Goal: Find specific page/section: Find specific page/section

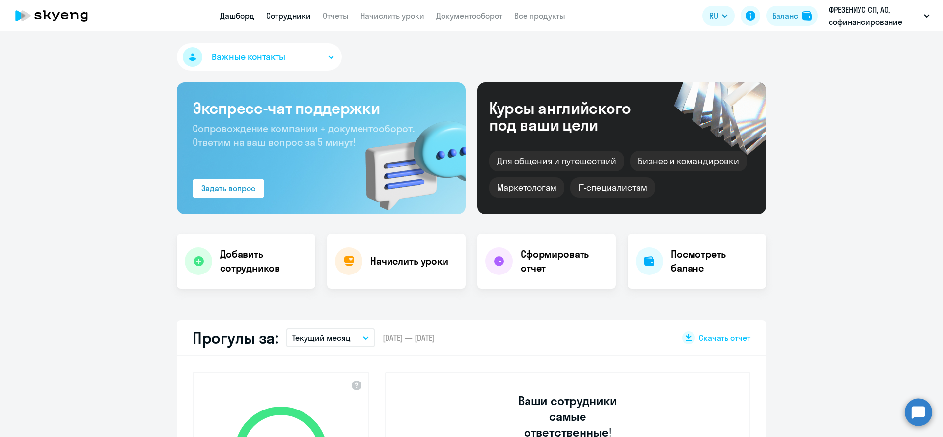
drag, startPoint x: 313, startPoint y: 13, endPoint x: 306, endPoint y: 15, distance: 7.0
click at [306, 15] on nav "Дашборд Сотрудники Отчеты Начислить уроки Документооборот Все продукты" at bounding box center [392, 16] width 345 height 12
select select "30"
click at [306, 15] on link "Сотрудники" at bounding box center [288, 16] width 45 height 10
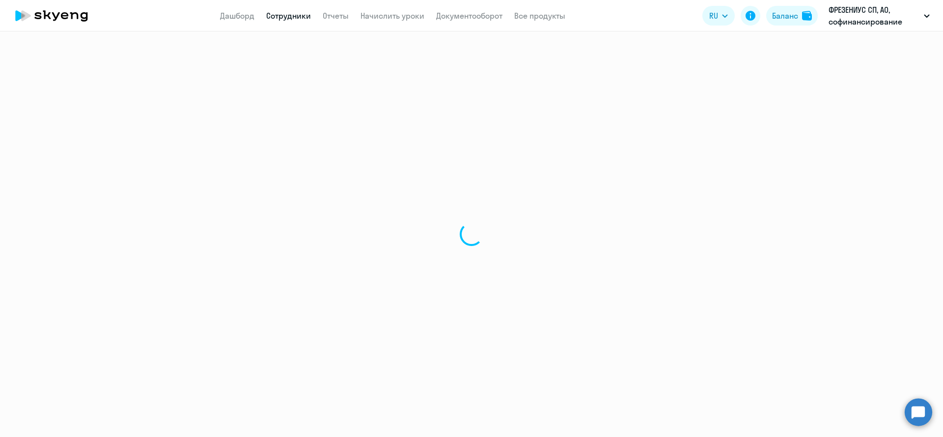
select select "30"
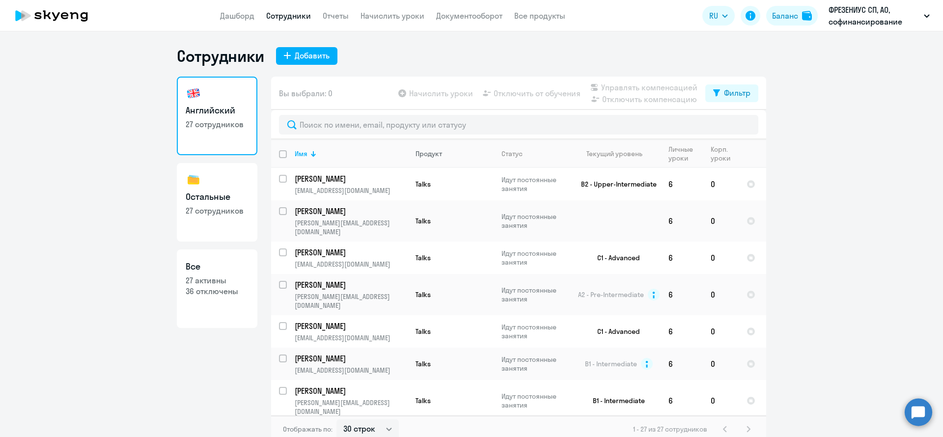
click at [427, 153] on div "Продукт" at bounding box center [429, 153] width 27 height 9
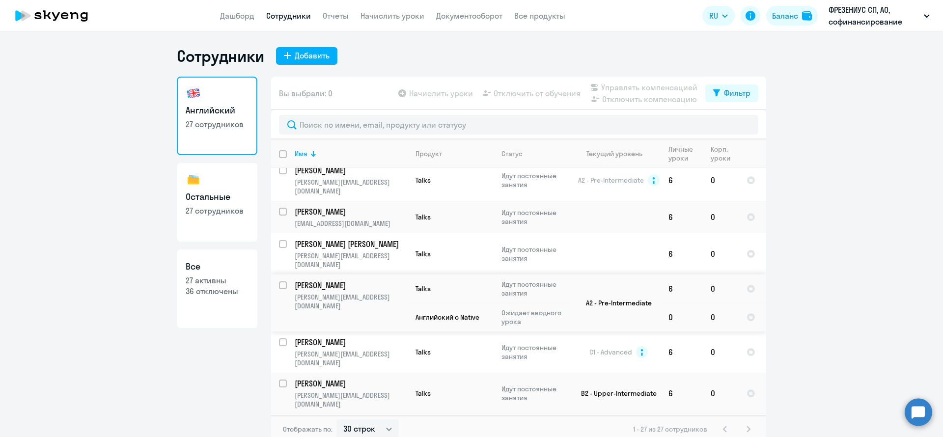
scroll to position [652, 0]
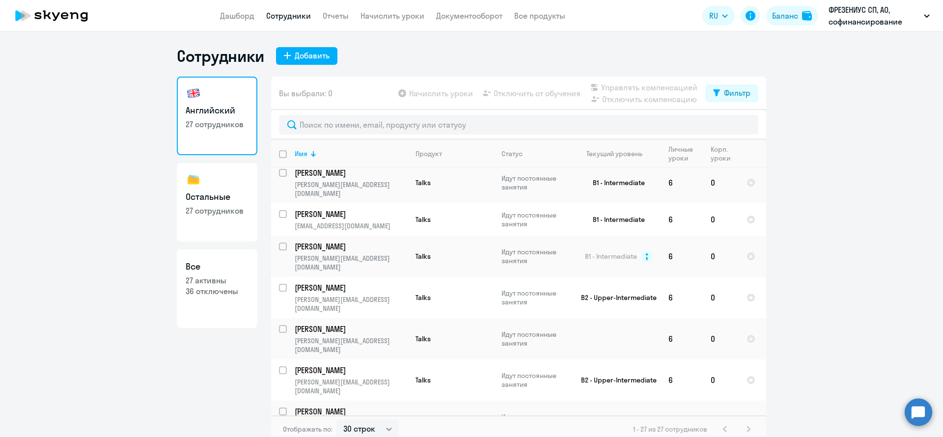
click at [225, 212] on p "27 сотрудников" at bounding box center [217, 210] width 63 height 11
select select "30"
